Goal: Task Accomplishment & Management: Use online tool/utility

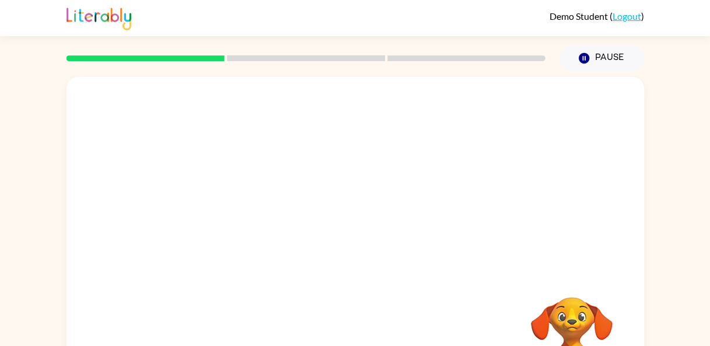
scroll to position [64, 0]
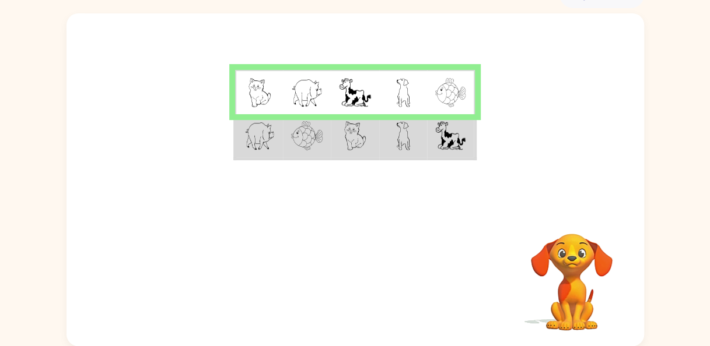
click at [324, 138] on td at bounding box center [307, 136] width 48 height 45
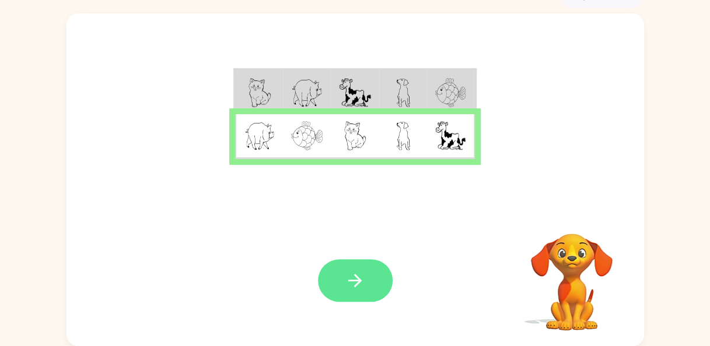
click at [360, 282] on icon "button" at bounding box center [354, 280] width 13 height 13
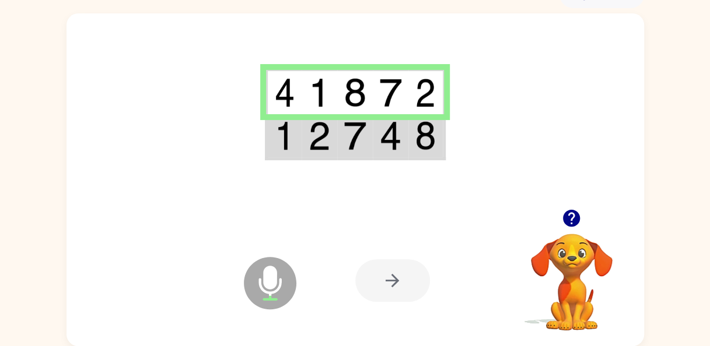
click at [397, 279] on div at bounding box center [392, 280] width 75 height 43
click at [331, 135] on td at bounding box center [319, 136] width 36 height 45
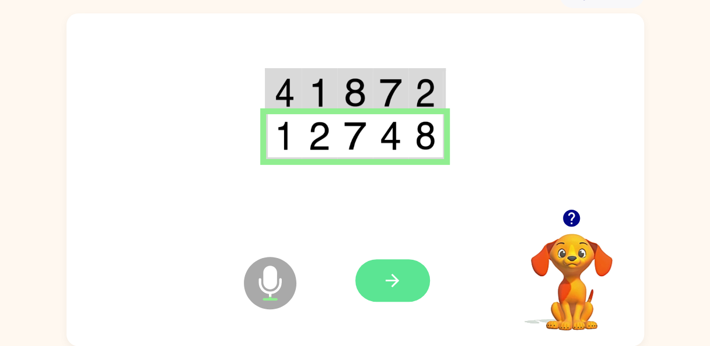
click at [387, 286] on icon "button" at bounding box center [392, 281] width 20 height 20
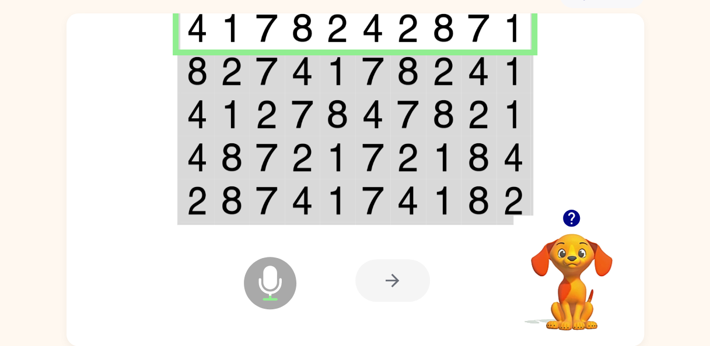
click at [396, 276] on div at bounding box center [392, 280] width 75 height 43
click at [389, 191] on td at bounding box center [373, 201] width 36 height 45
click at [348, 70] on td at bounding box center [338, 71] width 36 height 43
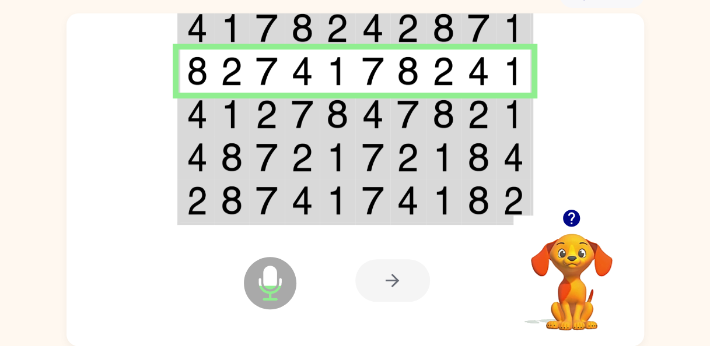
click at [350, 117] on td at bounding box center [338, 114] width 36 height 43
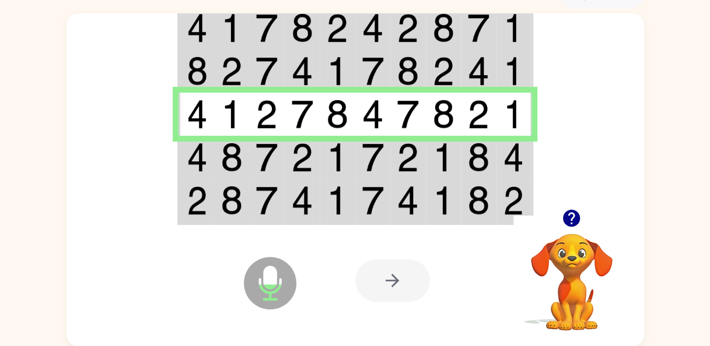
click at [343, 167] on img at bounding box center [337, 157] width 22 height 29
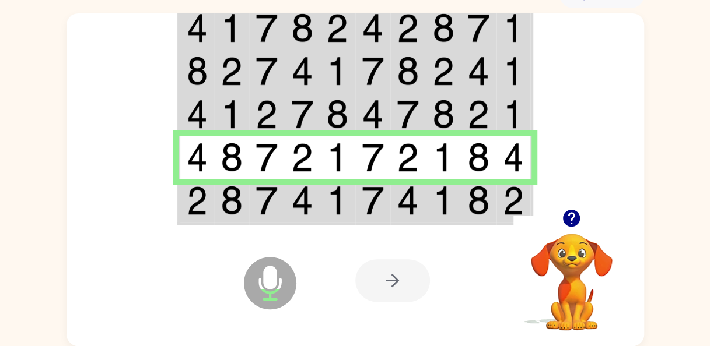
click at [338, 204] on img at bounding box center [337, 200] width 22 height 29
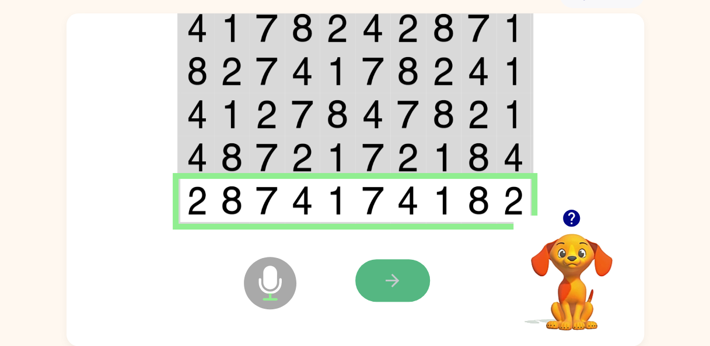
click at [407, 278] on button "button" at bounding box center [392, 280] width 75 height 43
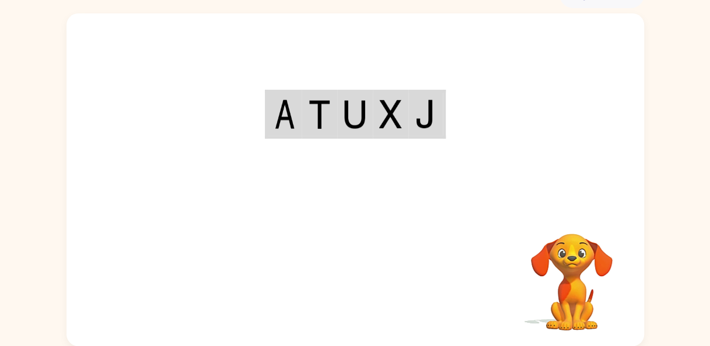
click at [442, 203] on div at bounding box center [354, 111] width 577 height 196
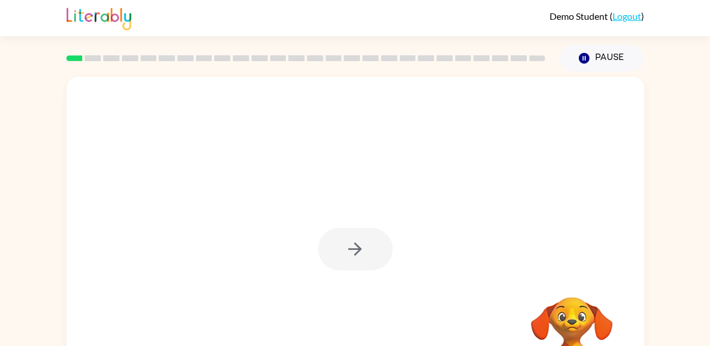
scroll to position [64, 0]
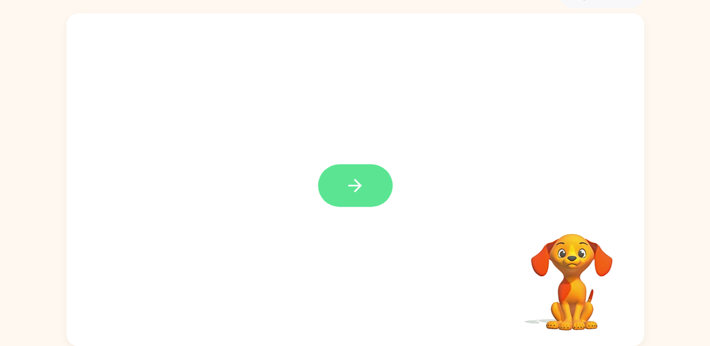
click at [353, 188] on icon "button" at bounding box center [355, 185] width 20 height 20
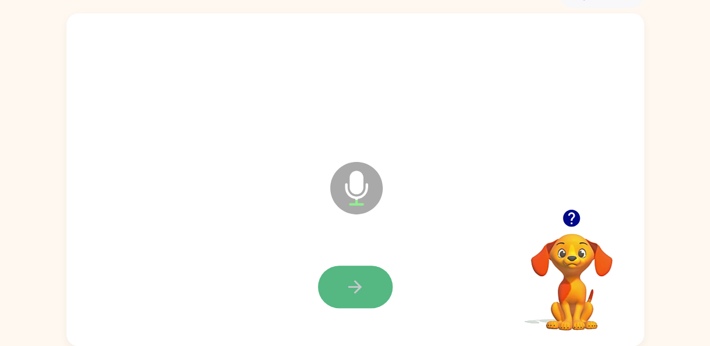
click at [356, 287] on icon "button" at bounding box center [354, 286] width 13 height 13
click at [353, 283] on icon "button" at bounding box center [355, 287] width 20 height 20
click at [352, 282] on icon "button" at bounding box center [355, 287] width 20 height 20
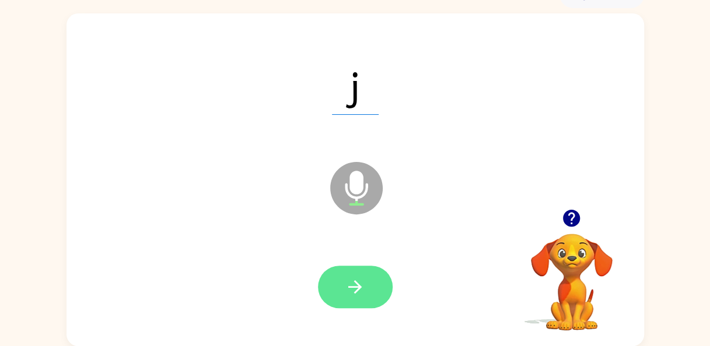
click at [354, 281] on icon "button" at bounding box center [354, 286] width 13 height 13
click at [360, 291] on icon "button" at bounding box center [355, 287] width 20 height 20
click at [354, 285] on icon "button" at bounding box center [355, 287] width 20 height 20
click at [345, 294] on icon "button" at bounding box center [355, 287] width 20 height 20
click at [360, 285] on icon "button" at bounding box center [355, 287] width 20 height 20
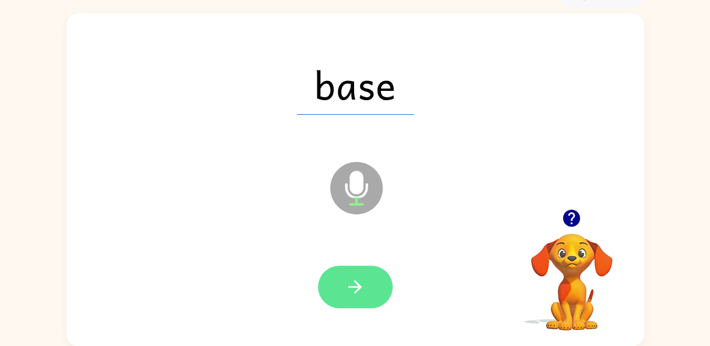
click at [352, 293] on icon "button" at bounding box center [355, 287] width 20 height 20
click at [356, 290] on icon "button" at bounding box center [354, 286] width 13 height 13
click at [353, 289] on icon "button" at bounding box center [355, 287] width 20 height 20
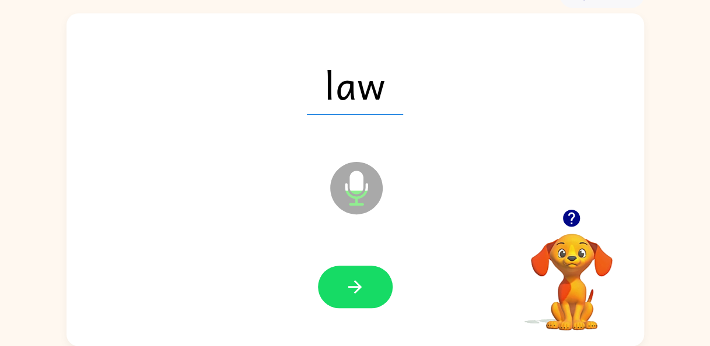
drag, startPoint x: 353, startPoint y: 289, endPoint x: 343, endPoint y: 288, distance: 10.6
click at [343, 288] on button "button" at bounding box center [355, 287] width 75 height 43
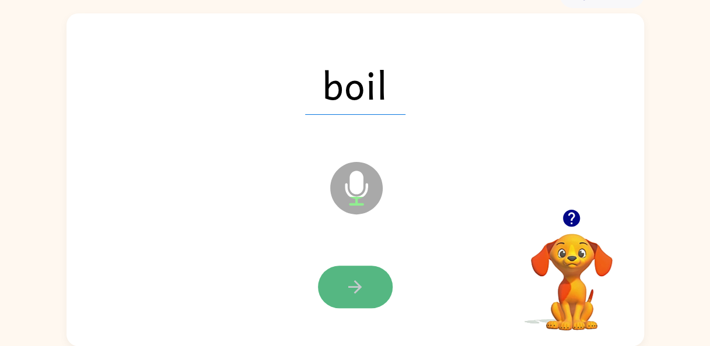
click at [364, 283] on icon "button" at bounding box center [355, 287] width 20 height 20
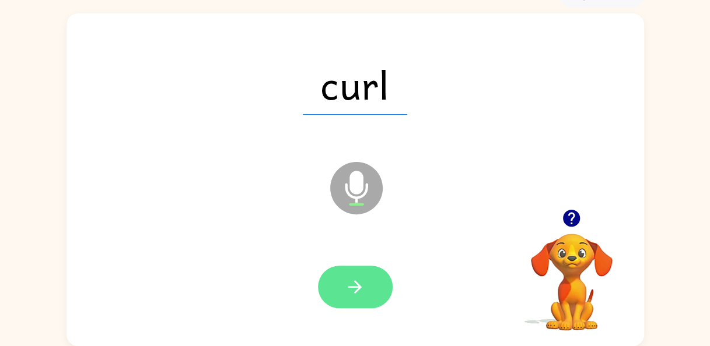
click at [358, 285] on icon "button" at bounding box center [354, 286] width 13 height 13
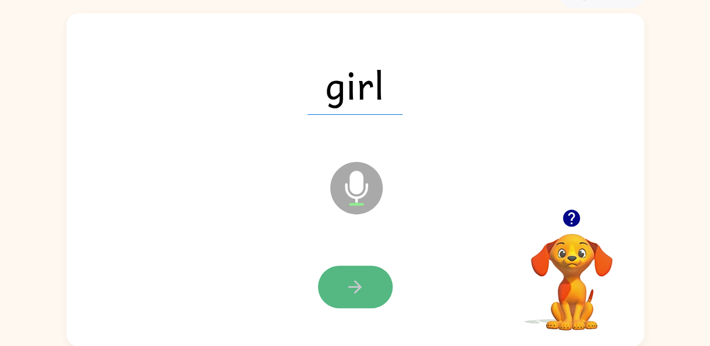
drag, startPoint x: 358, startPoint y: 285, endPoint x: 349, endPoint y: 284, distance: 9.3
click at [349, 284] on icon "button" at bounding box center [355, 287] width 20 height 20
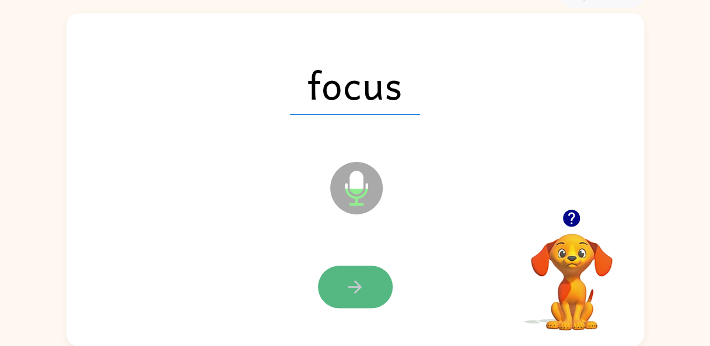
click at [365, 286] on button "button" at bounding box center [355, 287] width 75 height 43
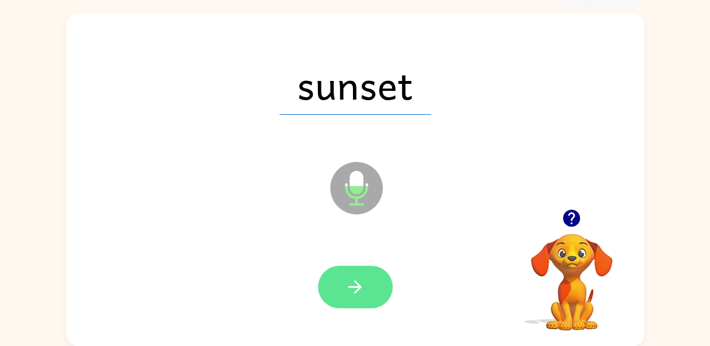
click at [341, 289] on button "button" at bounding box center [355, 287] width 75 height 43
click at [359, 288] on icon "button" at bounding box center [354, 286] width 13 height 13
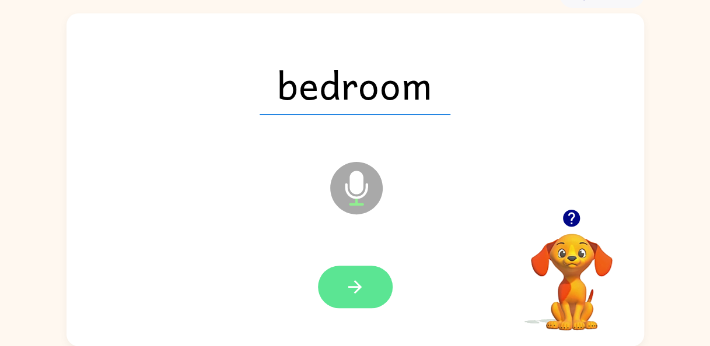
click at [357, 292] on icon "button" at bounding box center [355, 287] width 20 height 20
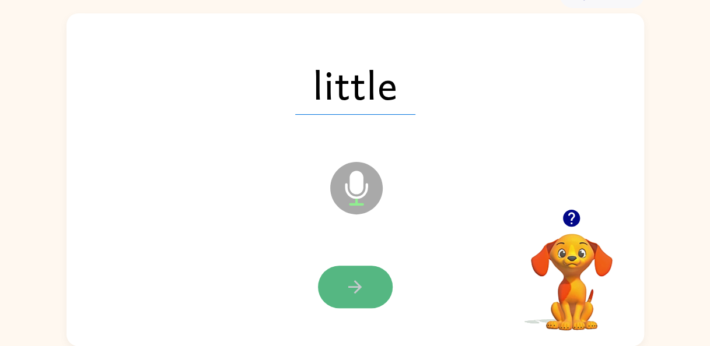
click at [359, 279] on icon "button" at bounding box center [355, 287] width 20 height 20
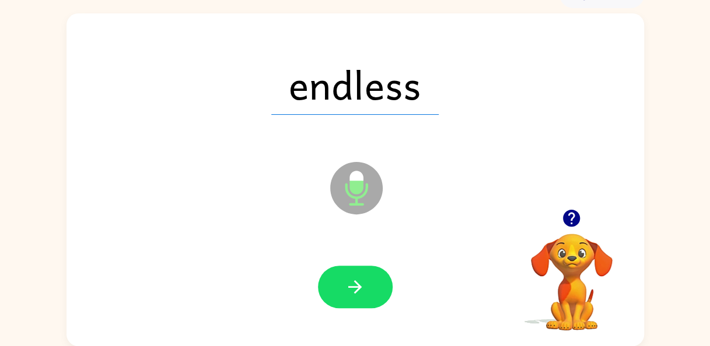
click at [359, 279] on icon "button" at bounding box center [355, 287] width 20 height 20
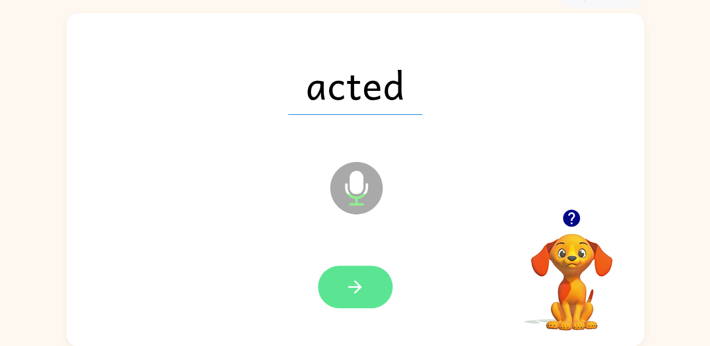
click at [358, 283] on icon "button" at bounding box center [355, 287] width 20 height 20
click at [352, 287] on icon "button" at bounding box center [354, 286] width 13 height 13
click at [363, 286] on icon "button" at bounding box center [355, 287] width 20 height 20
click at [352, 281] on icon "button" at bounding box center [355, 287] width 20 height 20
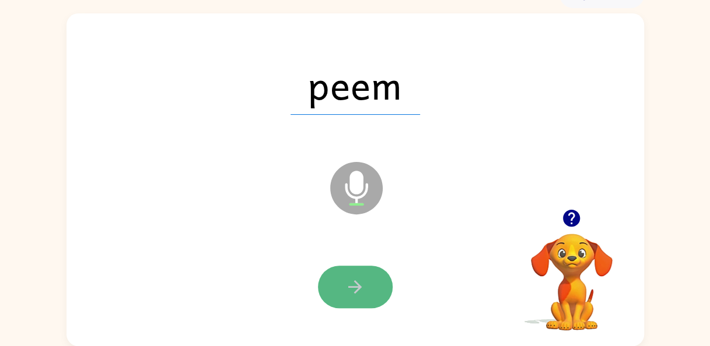
click at [357, 285] on icon "button" at bounding box center [354, 286] width 13 height 13
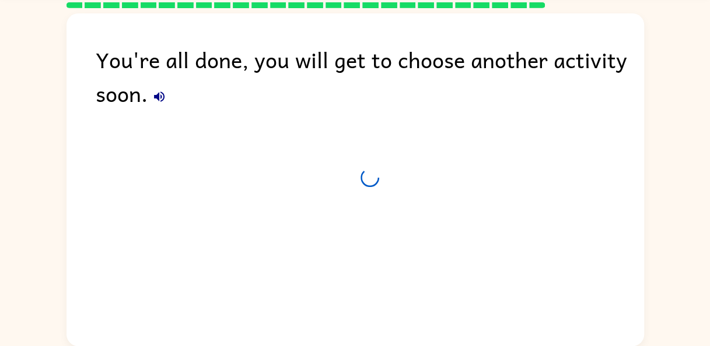
scroll to position [43, 0]
